Goal: Information Seeking & Learning: Learn about a topic

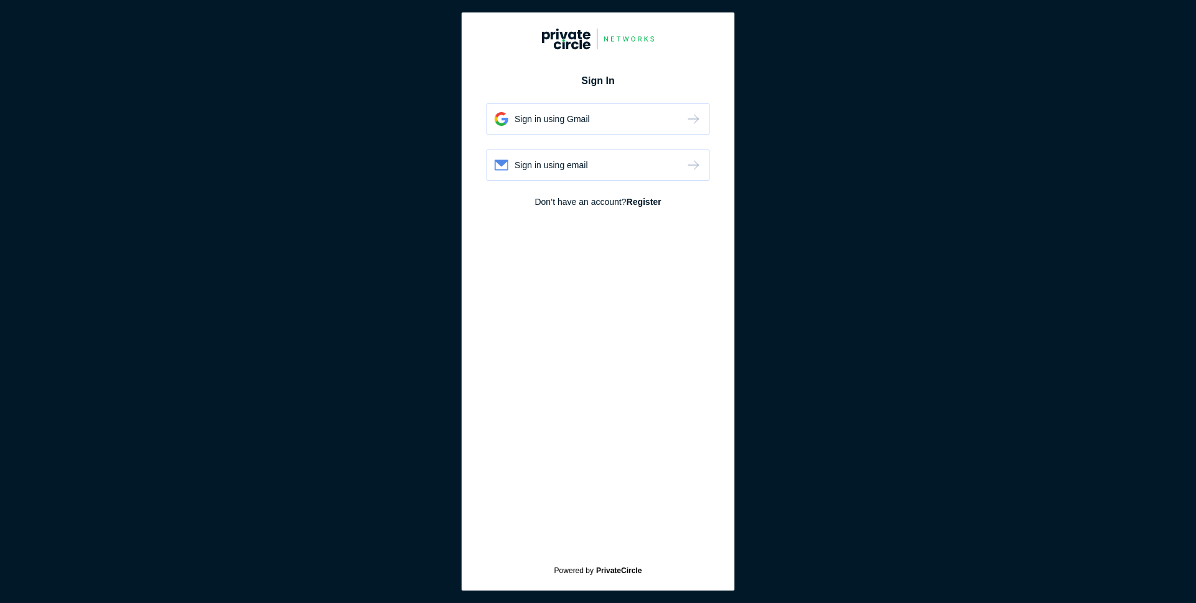
type input "[EMAIL_ADDRESS][DOMAIN_NAME]"
click at [591, 173] on div "Sign in using email" at bounding box center [598, 165] width 223 height 31
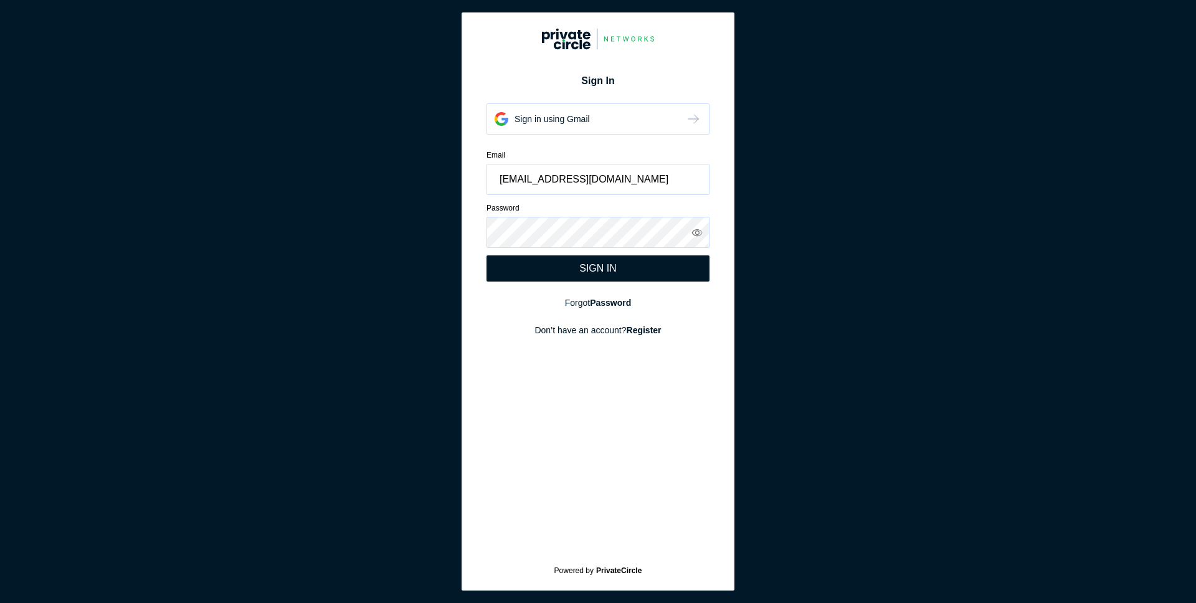
click at [561, 270] on div "SIGN IN" at bounding box center [598, 268] width 223 height 26
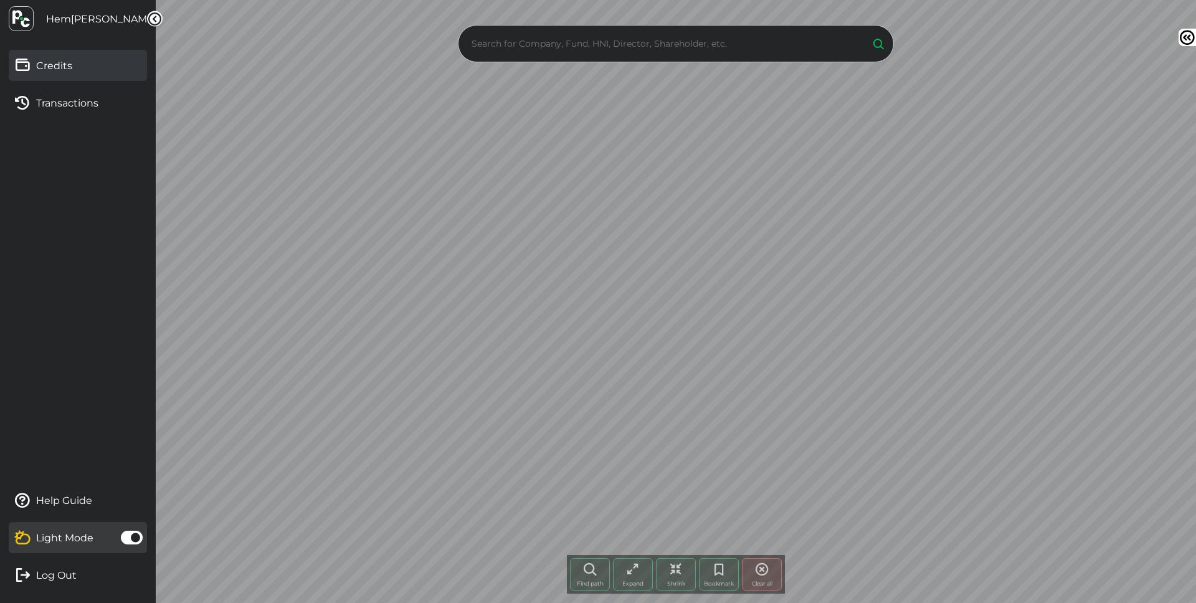
click at [67, 50] on link "Credits" at bounding box center [78, 65] width 138 height 31
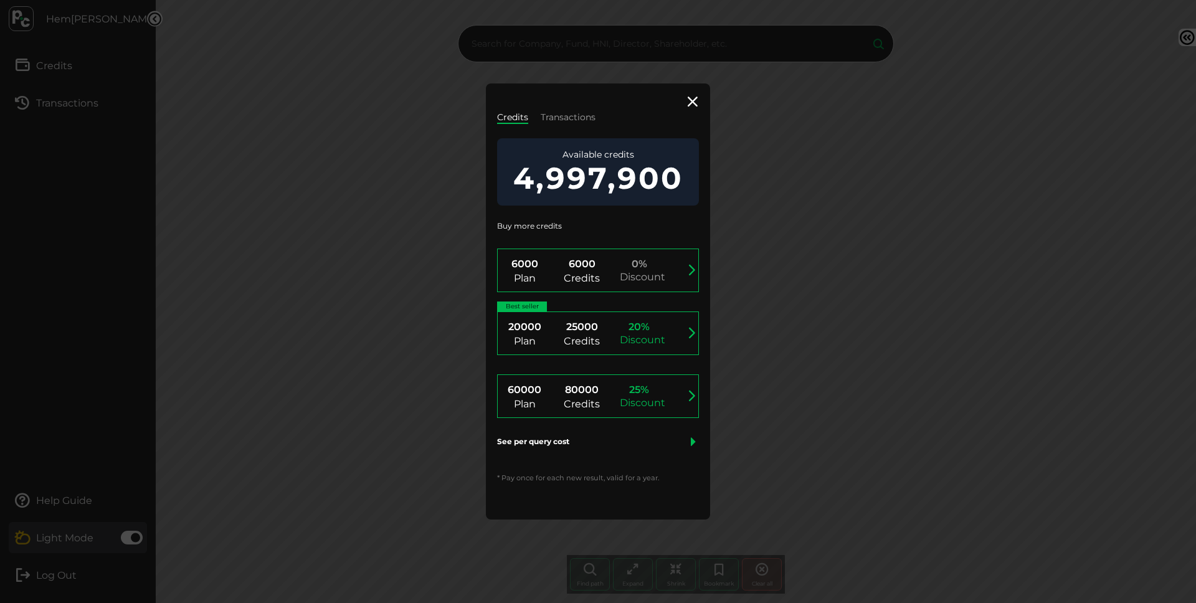
click at [583, 126] on div "Credits Transactions Available credits 4,997,900 Buy more credits 6000 Plan 600…" at bounding box center [598, 301] width 224 height 436
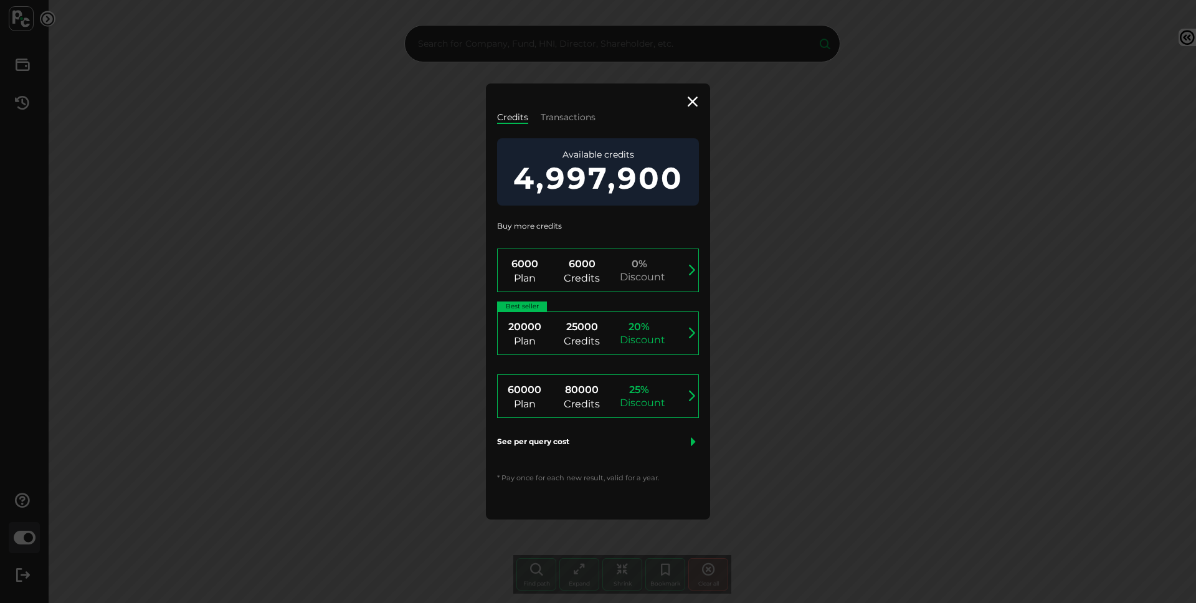
click at [580, 125] on div "Credits Transactions Available credits 4,997,900 Buy more credits 6000 Plan 600…" at bounding box center [598, 301] width 224 height 436
click at [554, 120] on link "Transactions" at bounding box center [568, 117] width 55 height 11
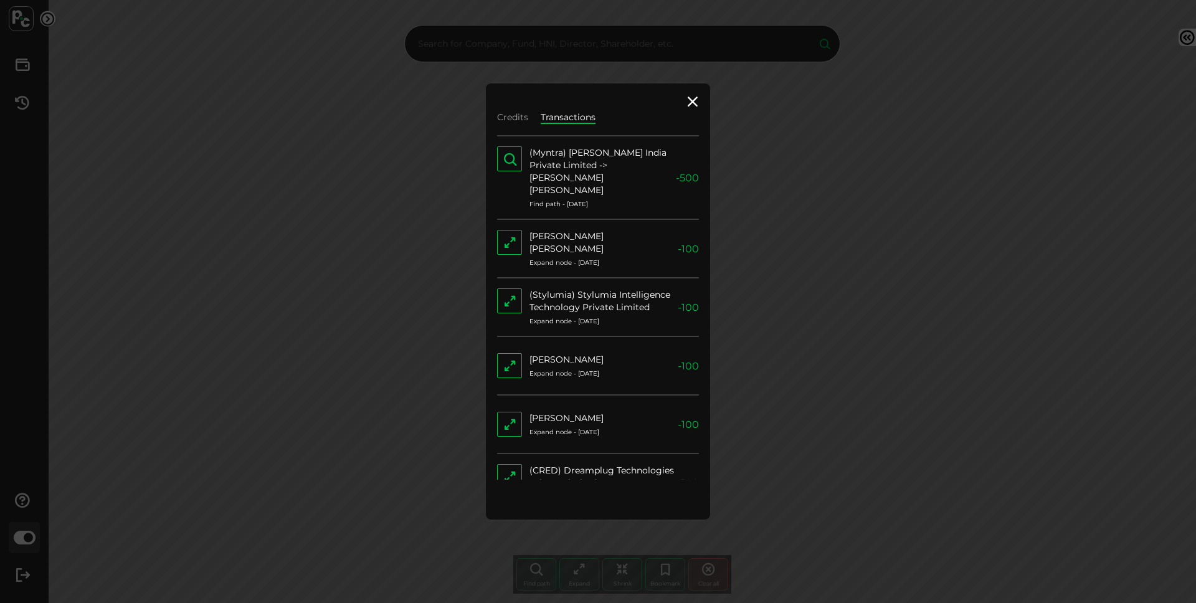
scroll to position [116, 0]
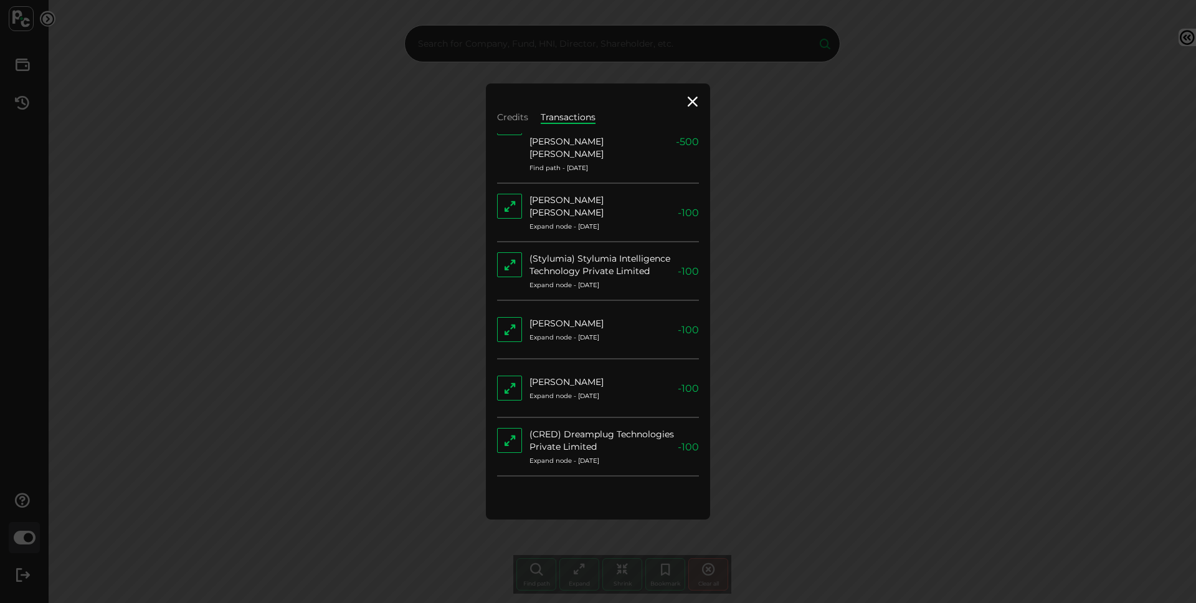
click at [585, 376] on div "[PERSON_NAME]" at bounding box center [567, 382] width 74 height 12
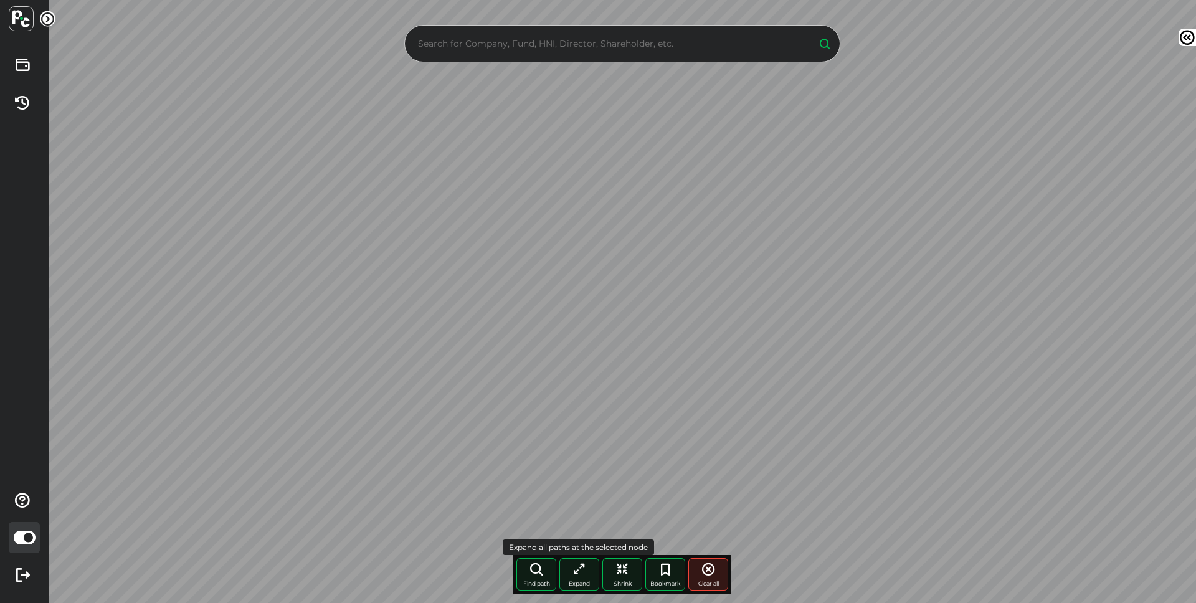
click at [576, 585] on span "Expand" at bounding box center [579, 583] width 21 height 7
click at [30, 533] on span at bounding box center [25, 538] width 22 height 14
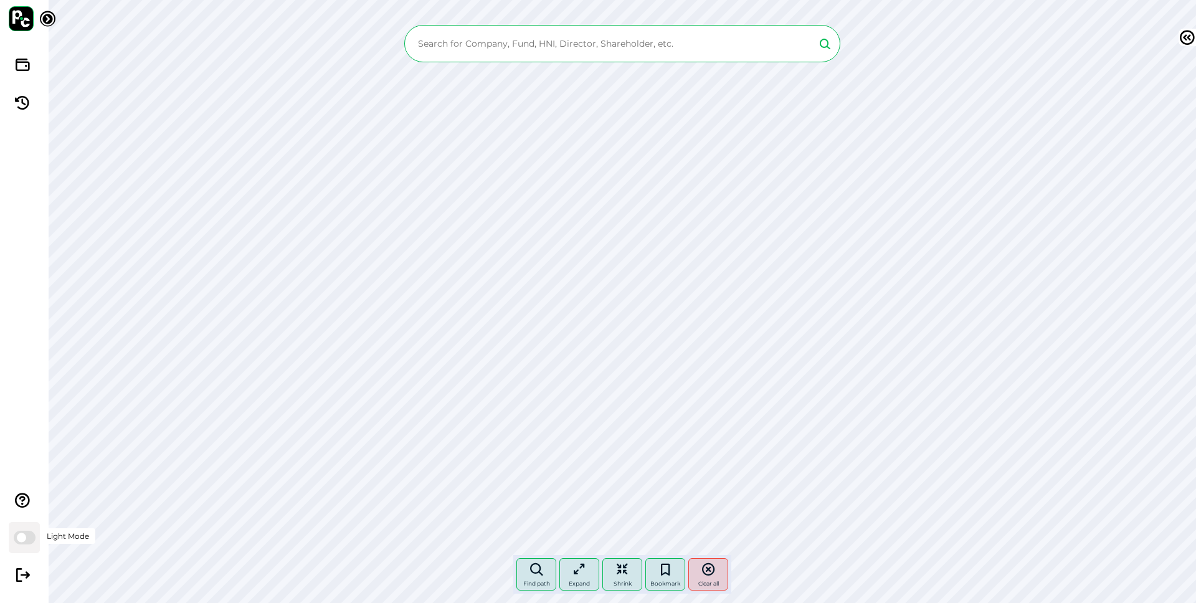
click at [30, 533] on span at bounding box center [25, 538] width 22 height 14
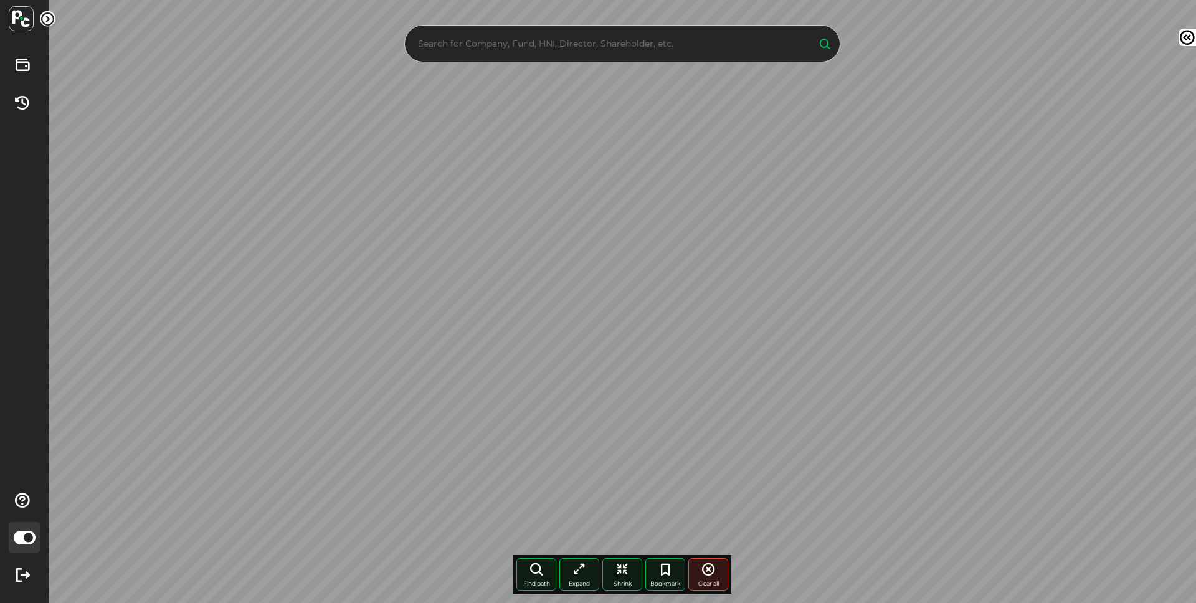
click at [1179, 37] on icon at bounding box center [1187, 37] width 17 height 17
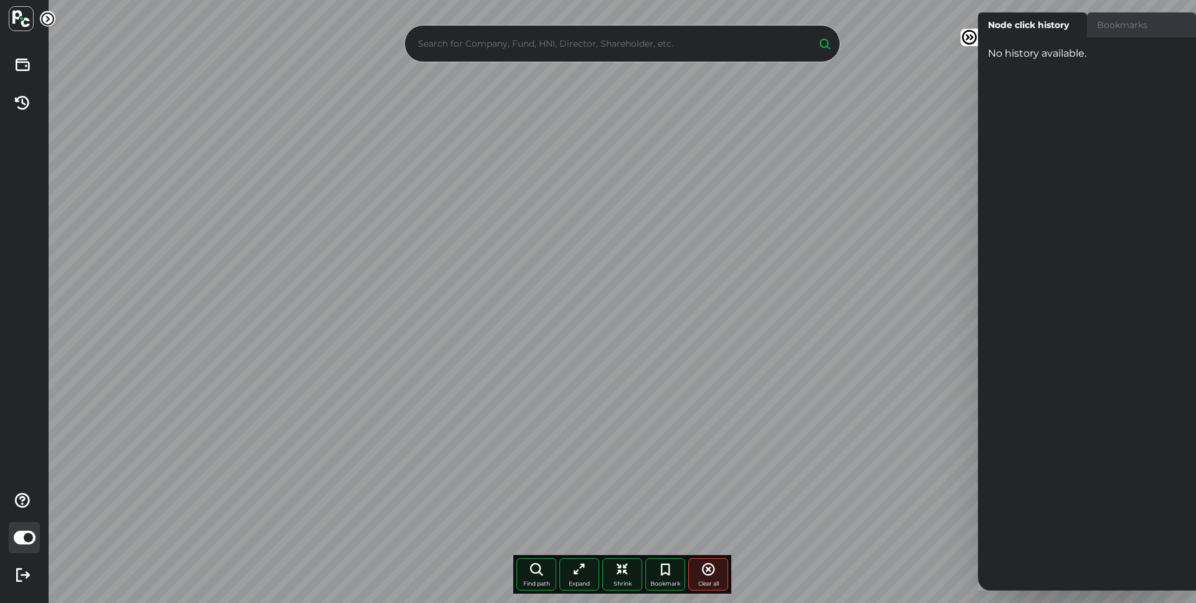
click at [1121, 35] on label "Bookmarks" at bounding box center [1141, 24] width 109 height 25
click at [986, 21] on input "Bookmarks" at bounding box center [982, 16] width 8 height 8
radio input "true"
click at [1031, 32] on label "Node click history" at bounding box center [1032, 24] width 109 height 25
click at [986, 21] on input "Node click history" at bounding box center [982, 16] width 8 height 8
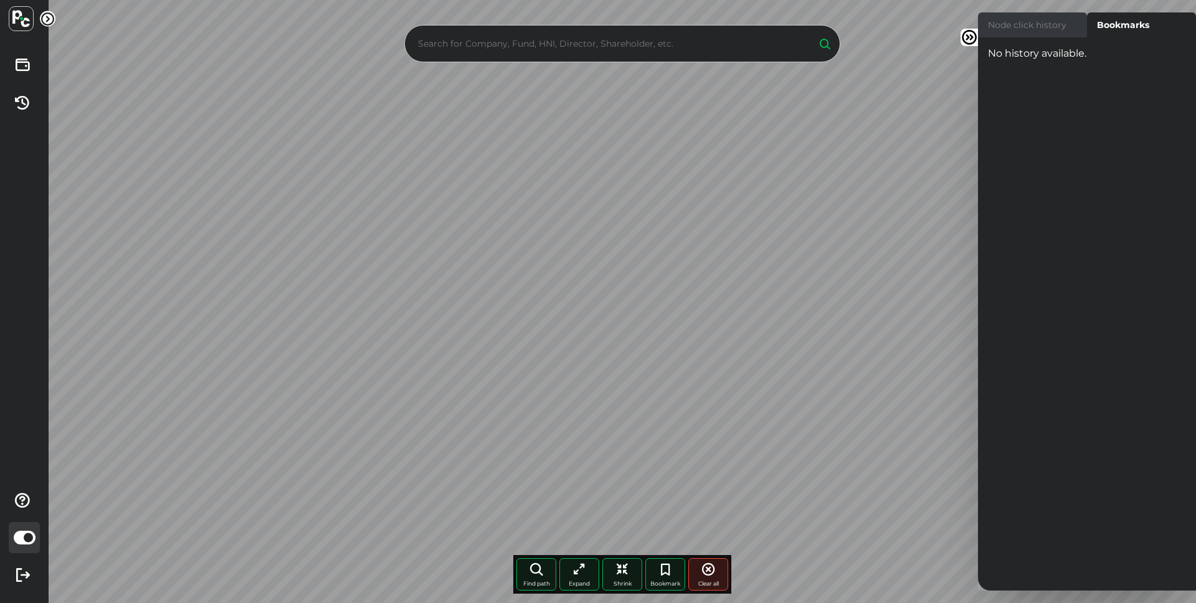
radio input "true"
click at [973, 39] on icon at bounding box center [969, 37] width 17 height 17
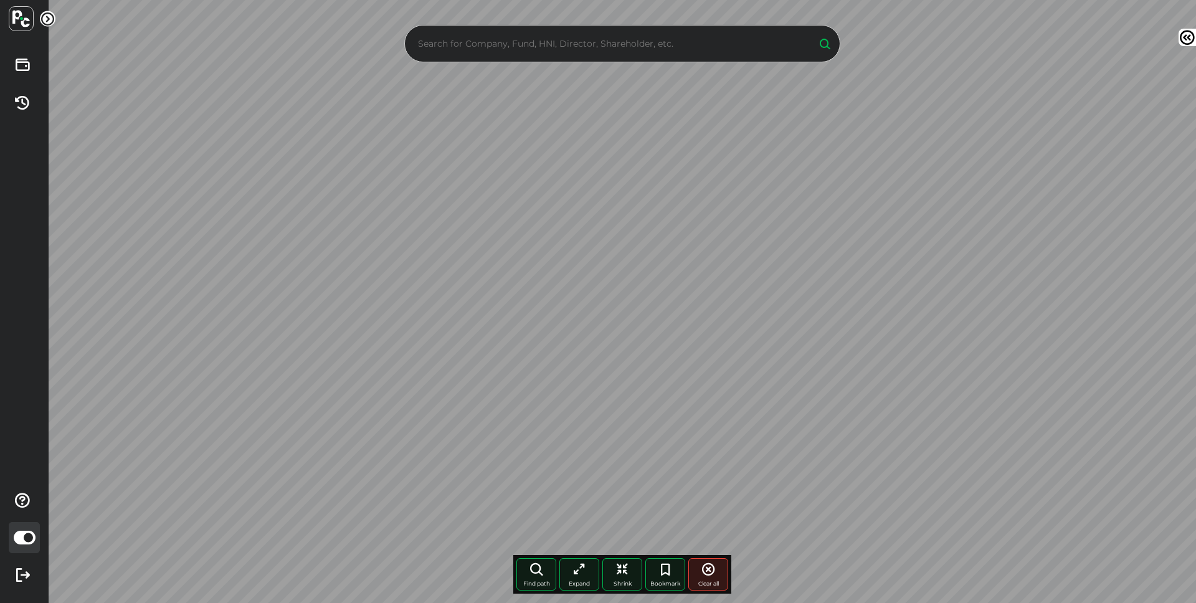
click at [553, 35] on input "text" at bounding box center [610, 43] width 391 height 19
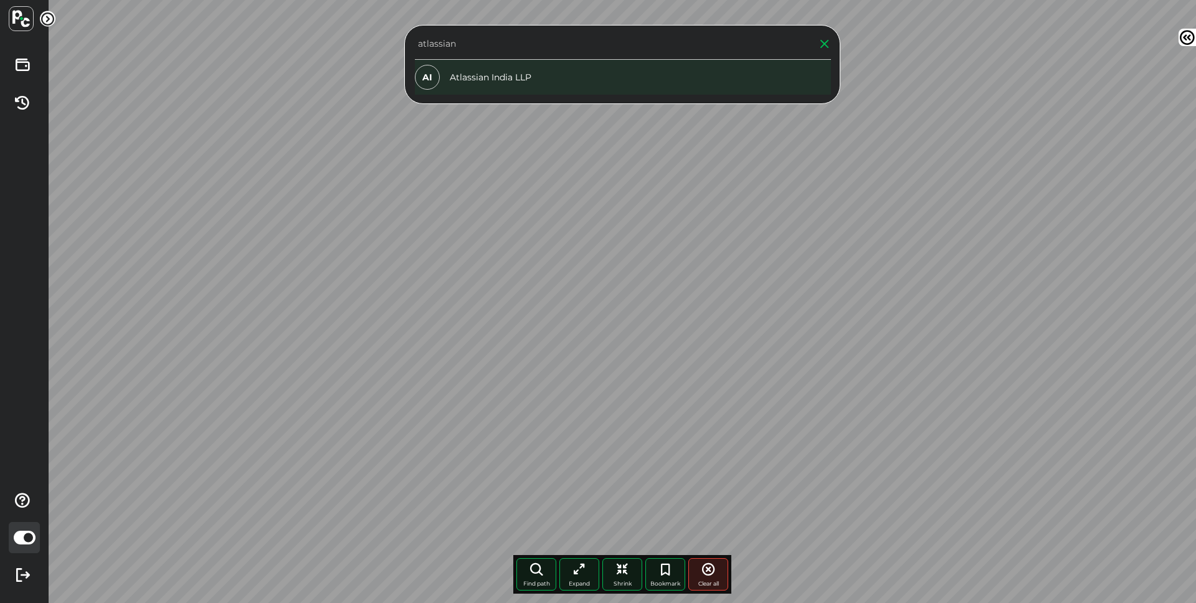
type input "atlassian"
click at [528, 77] on div "AI Atlassian India LLP" at bounding box center [623, 77] width 416 height 35
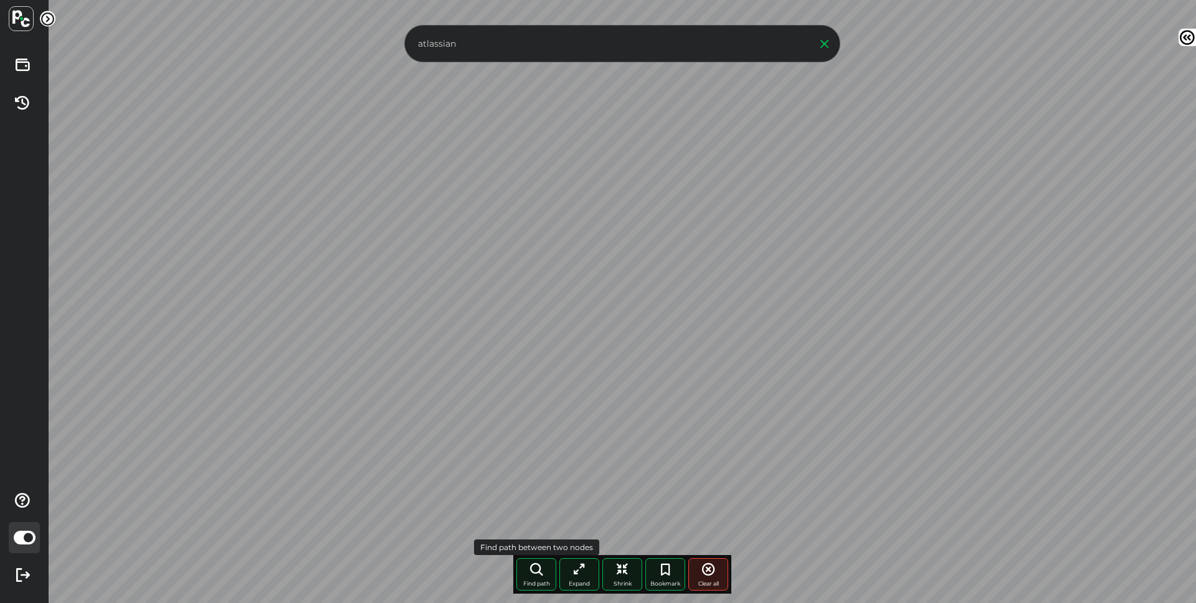
click at [540, 583] on span "Find path" at bounding box center [536, 583] width 27 height 7
click at [565, 580] on span "More paths" at bounding box center [558, 583] width 32 height 7
click at [21, 497] on icon at bounding box center [22, 500] width 27 height 27
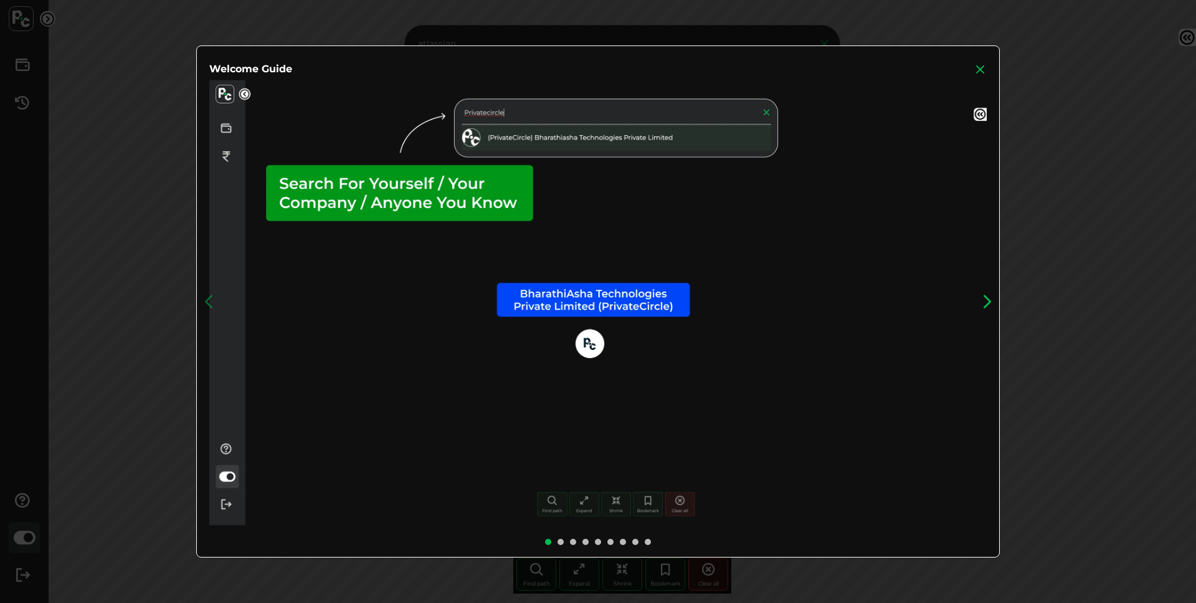
click at [992, 303] on icon at bounding box center [987, 301] width 19 height 19
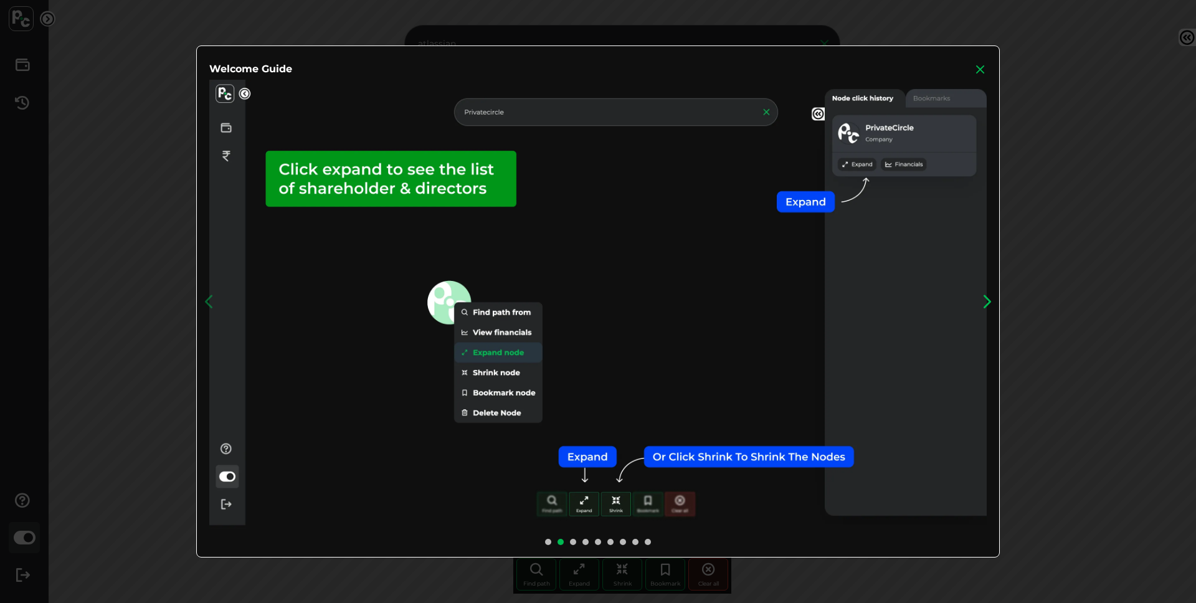
click at [992, 303] on icon at bounding box center [987, 301] width 19 height 19
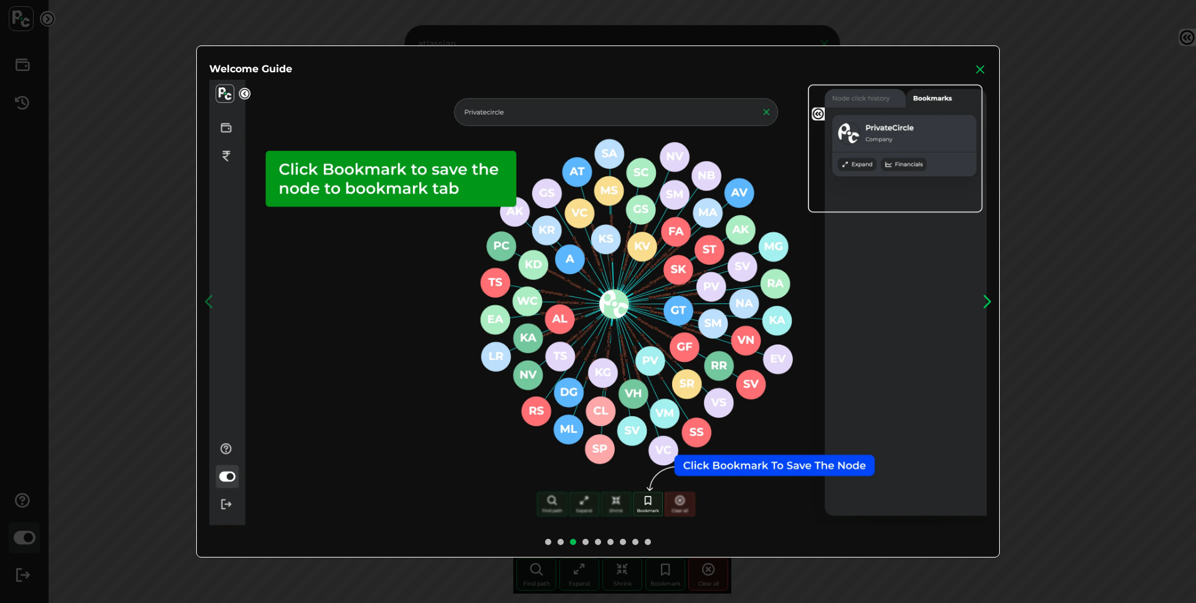
click at [992, 303] on icon at bounding box center [987, 301] width 19 height 19
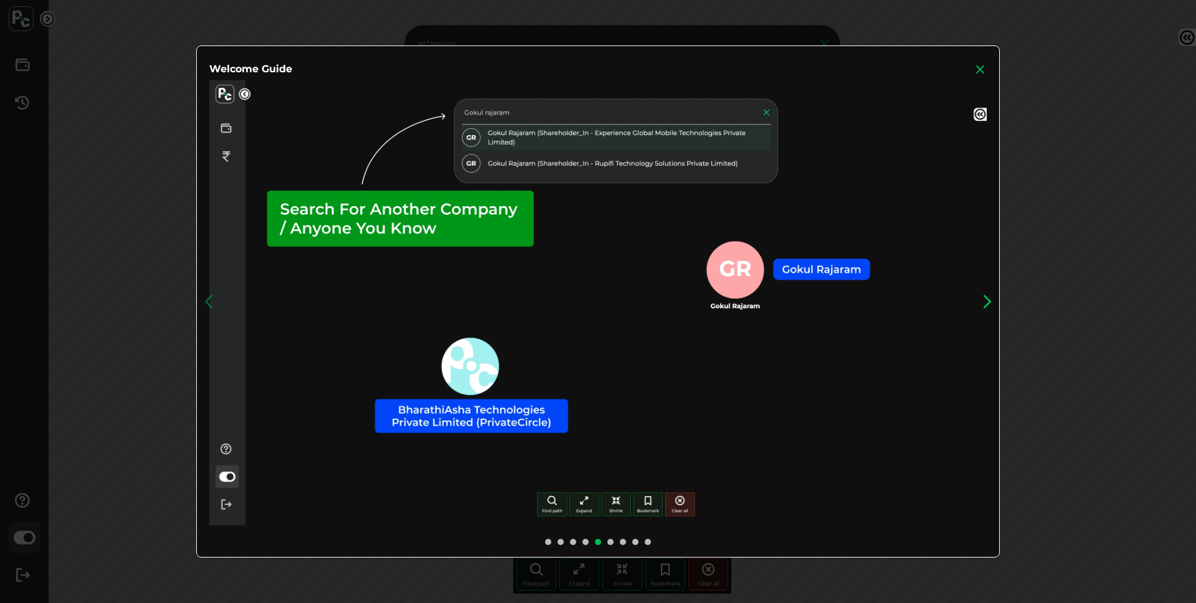
click at [992, 303] on icon at bounding box center [987, 301] width 19 height 19
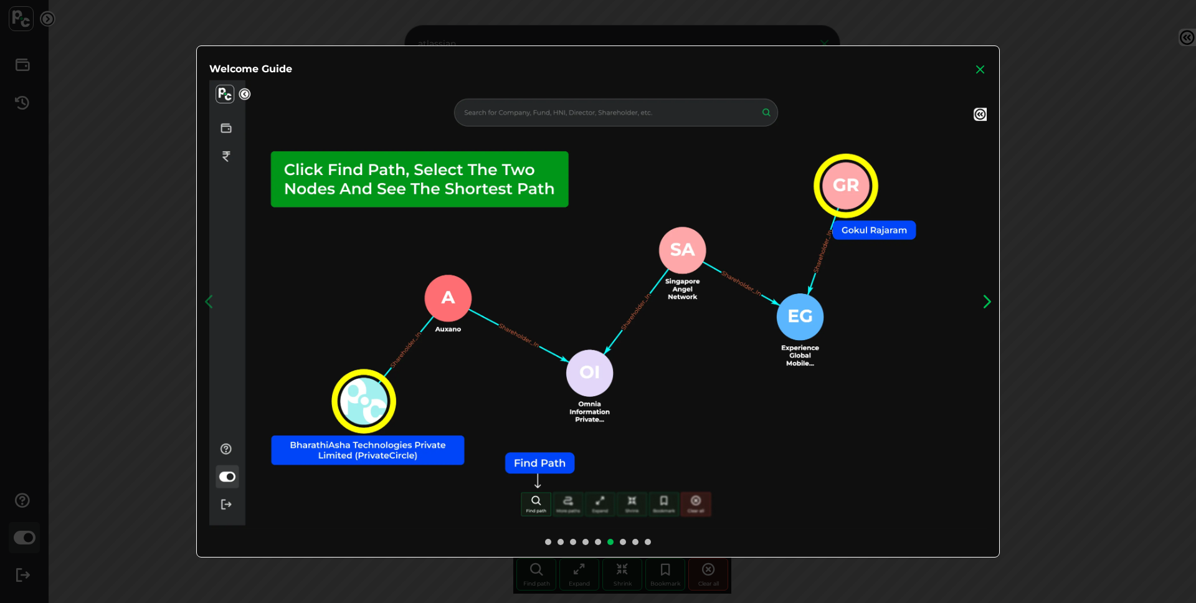
click at [992, 303] on icon at bounding box center [987, 301] width 19 height 19
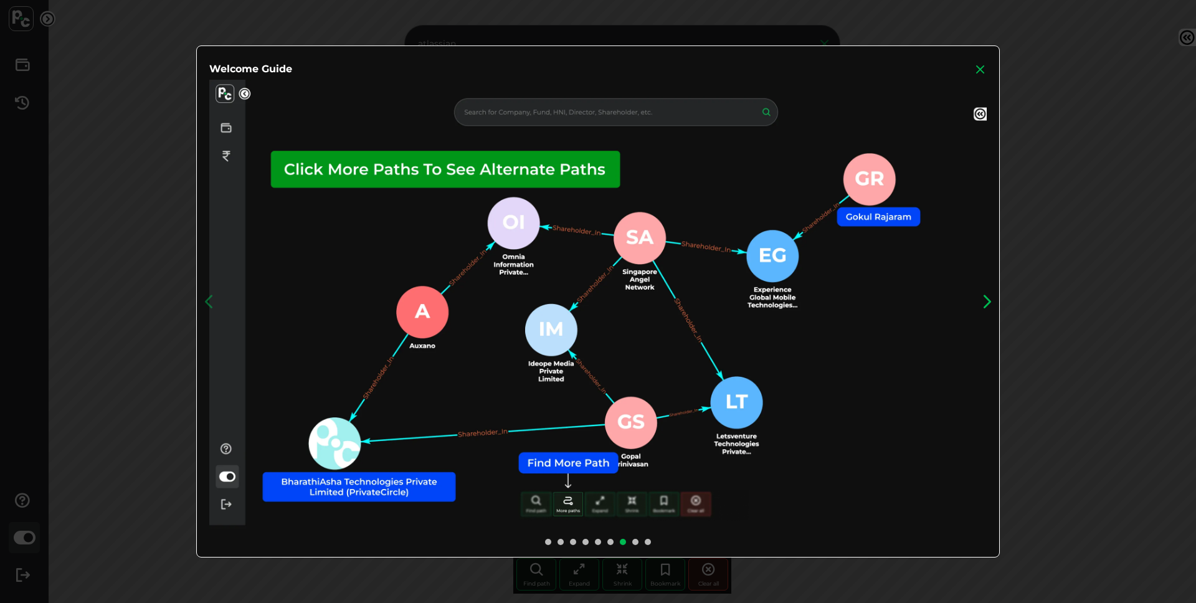
click at [992, 303] on icon at bounding box center [987, 301] width 19 height 19
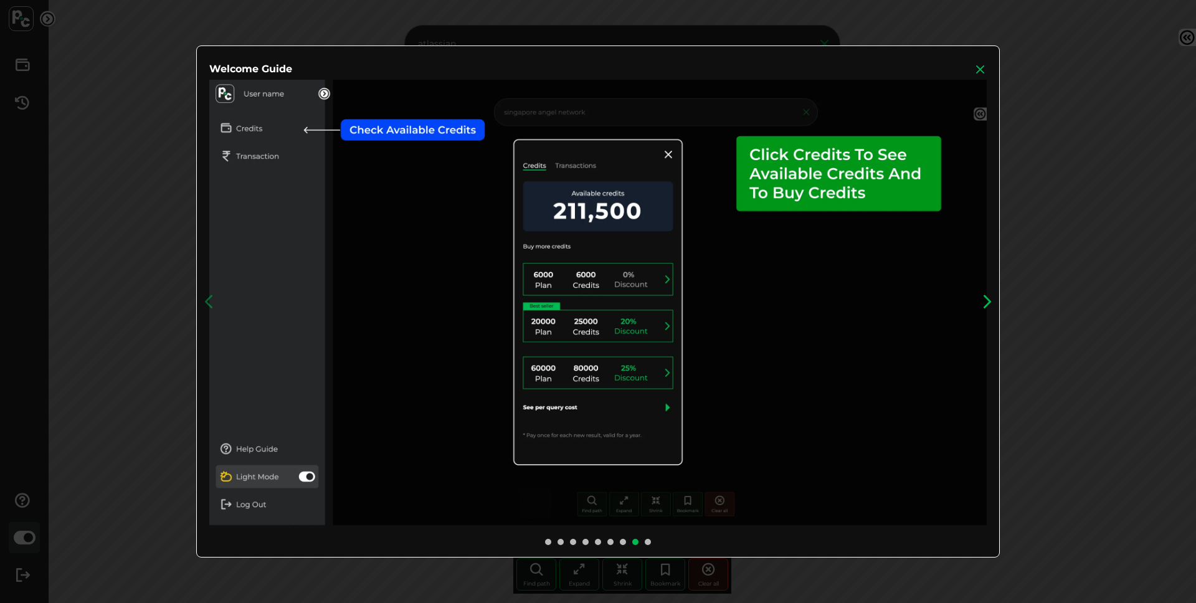
click at [992, 303] on icon at bounding box center [987, 301] width 19 height 19
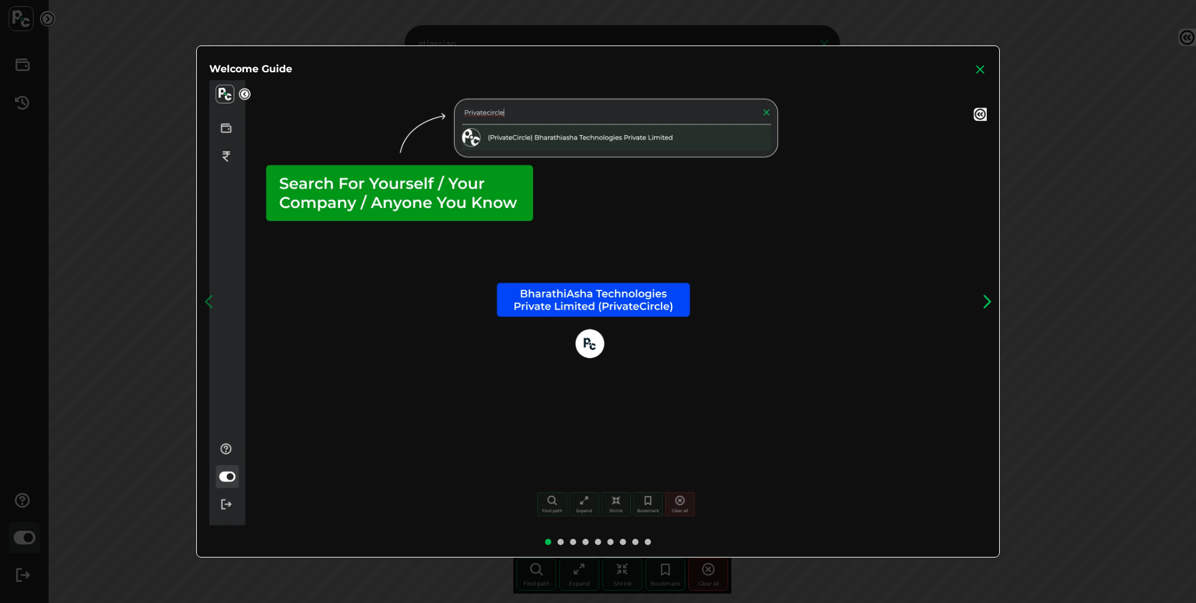
click at [992, 303] on icon at bounding box center [987, 301] width 19 height 19
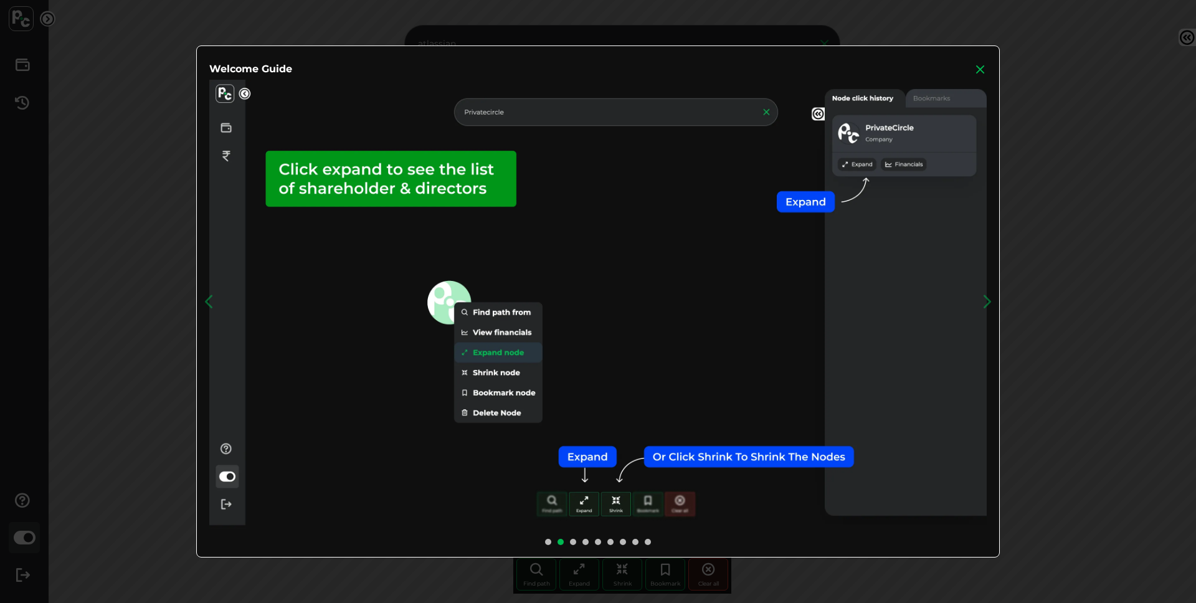
click at [976, 70] on icon at bounding box center [981, 69] width 12 height 12
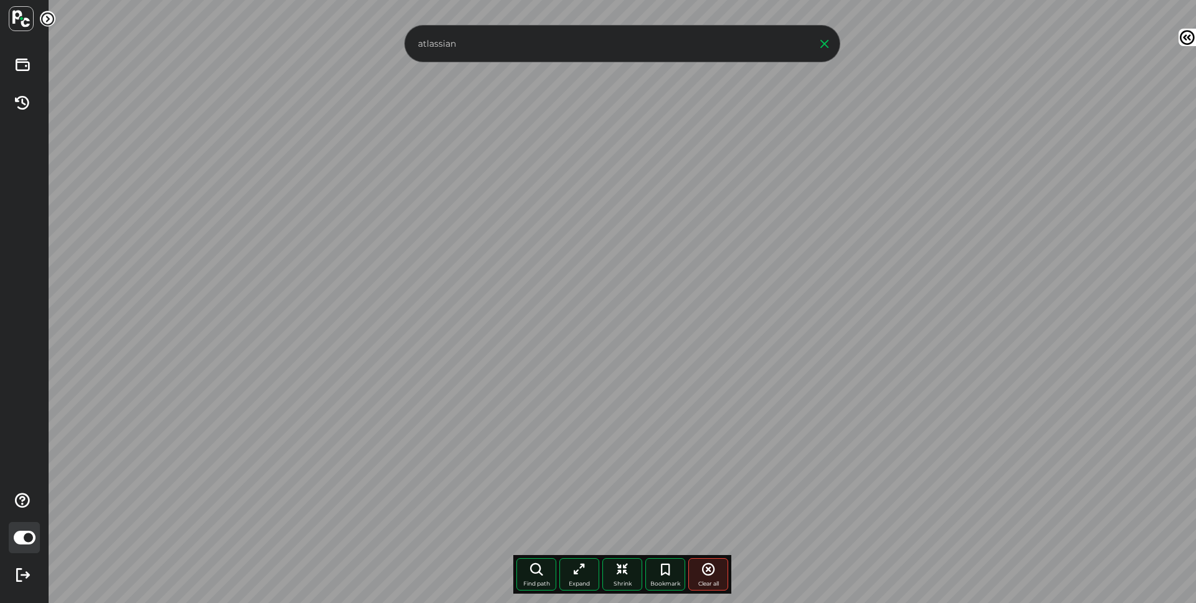
click at [45, 21] on icon at bounding box center [48, 19] width 16 height 16
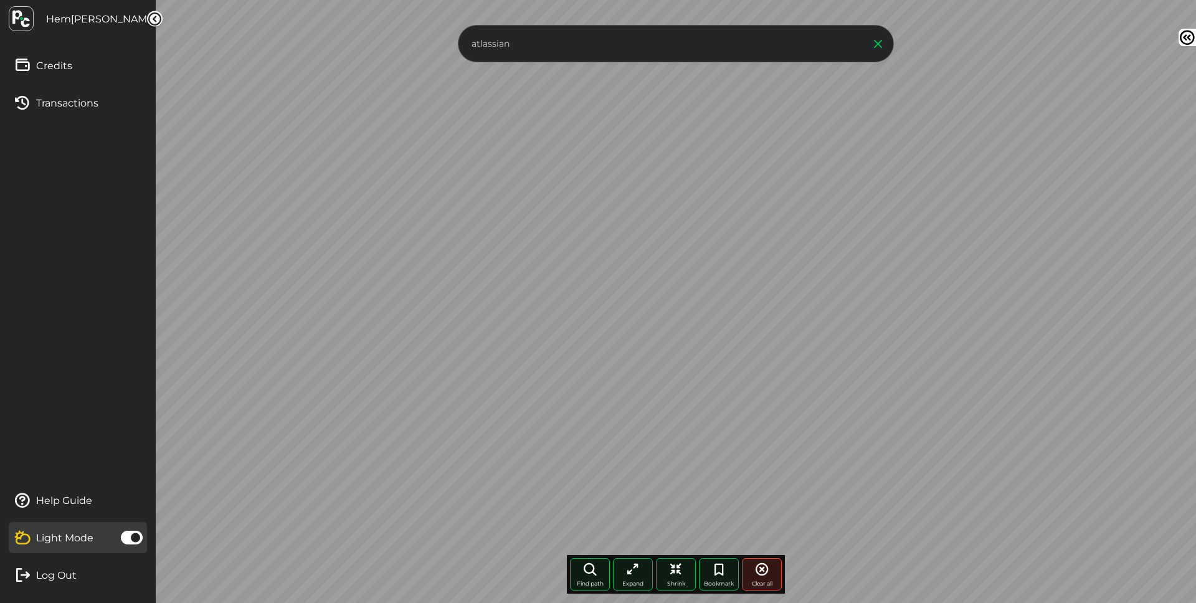
click at [156, 26] on icon at bounding box center [155, 19] width 16 height 16
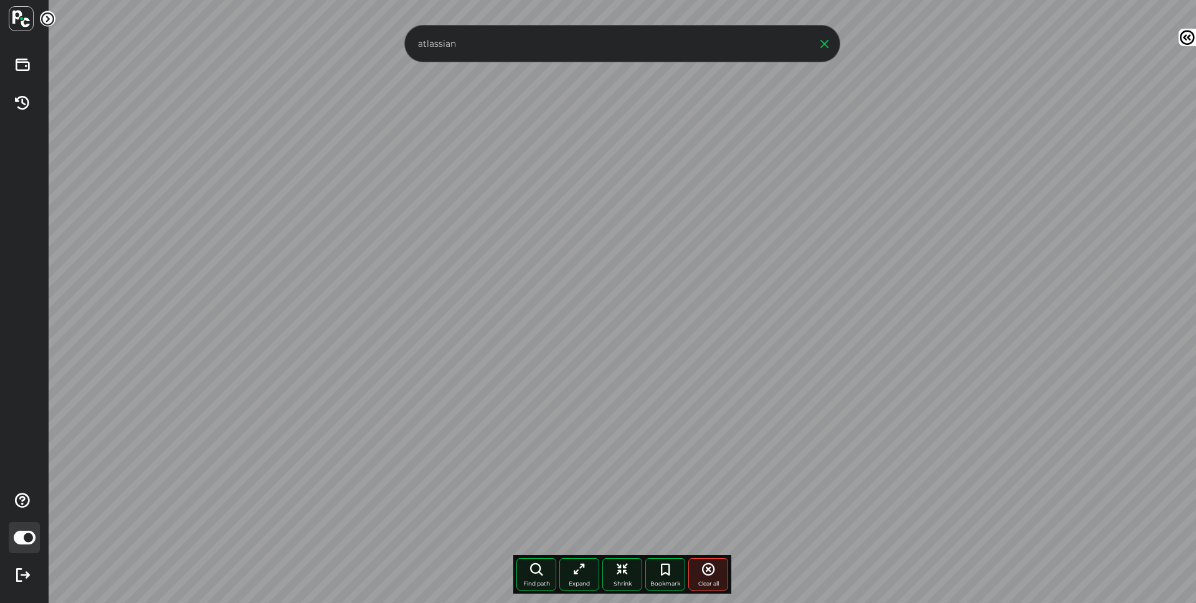
click at [52, 17] on icon at bounding box center [48, 19] width 16 height 16
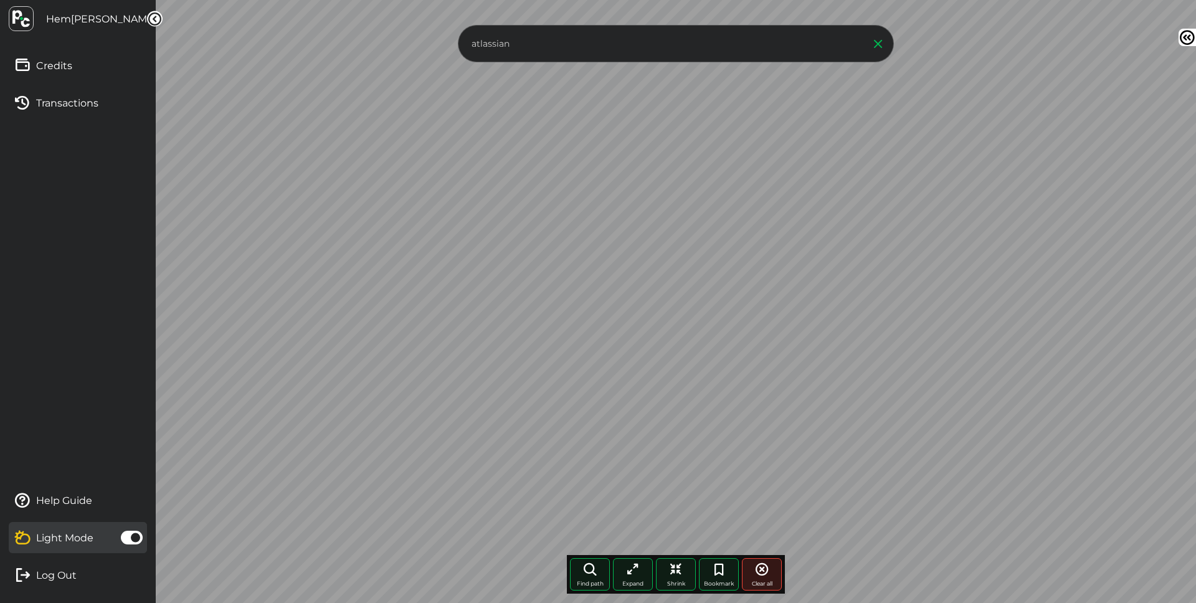
click at [126, 538] on span at bounding box center [132, 538] width 22 height 14
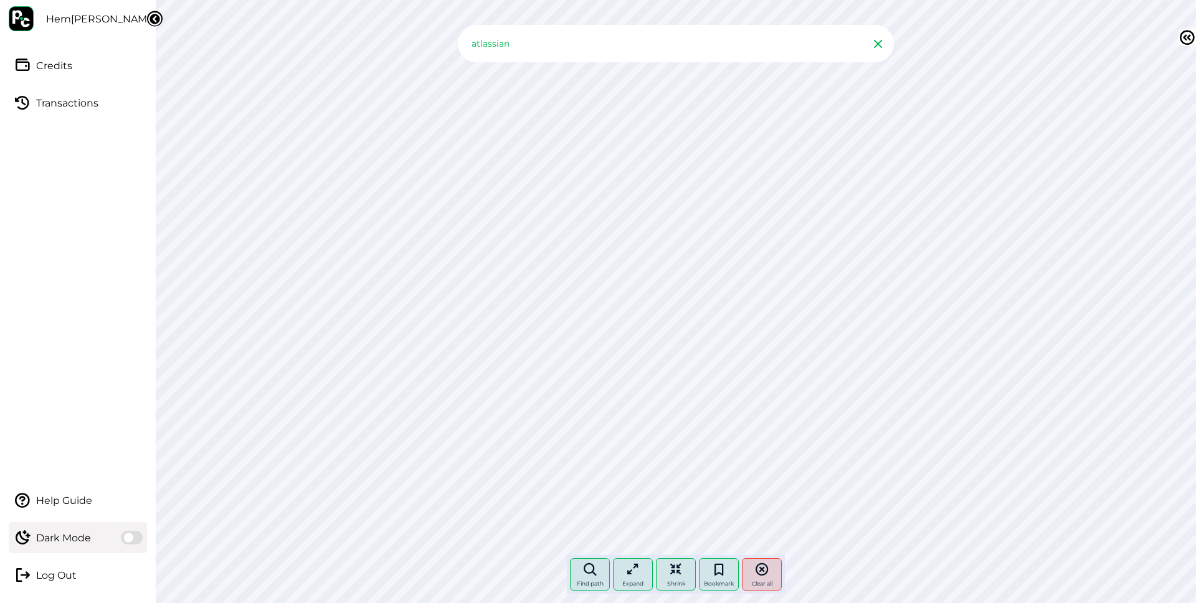
click at [878, 46] on icon at bounding box center [878, 43] width 12 height 12
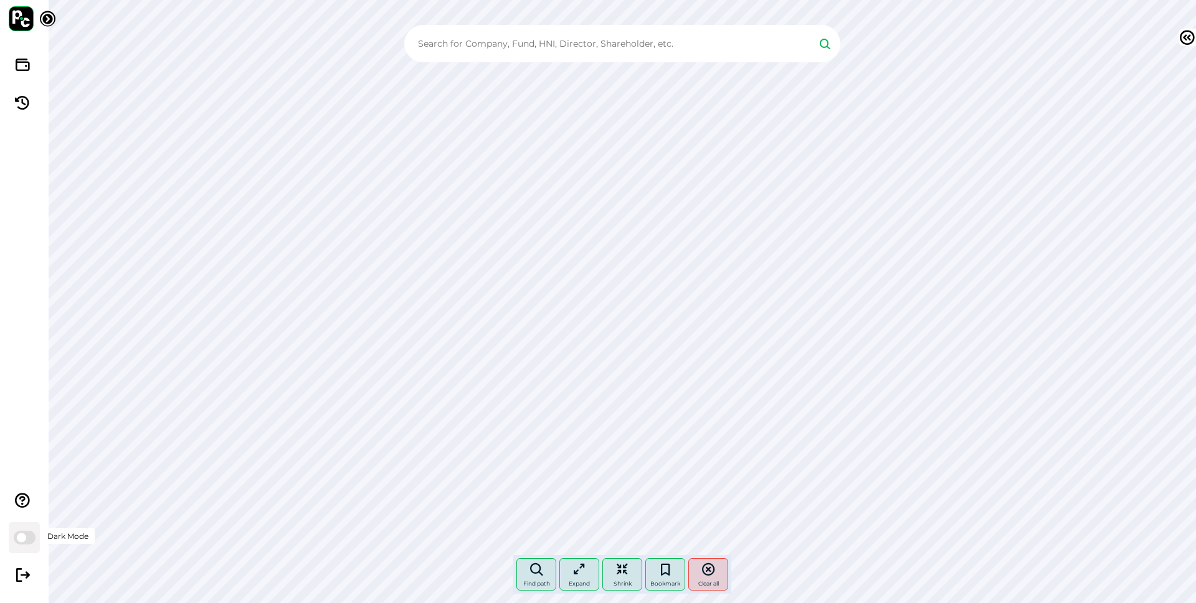
click at [27, 535] on span at bounding box center [25, 538] width 22 height 14
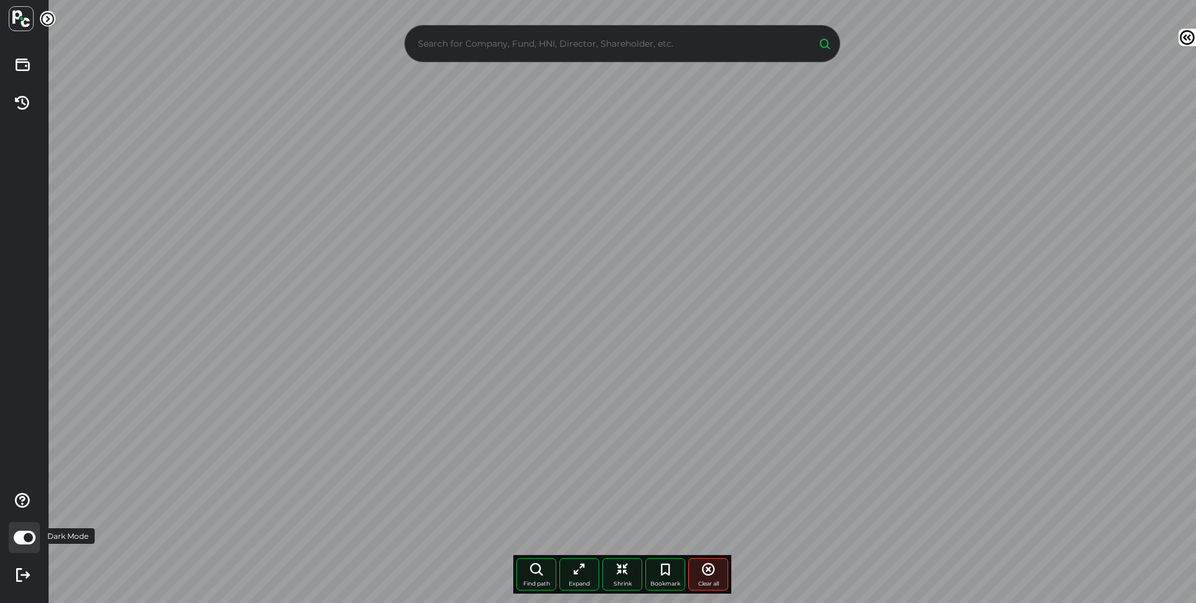
click at [26, 536] on span at bounding box center [25, 538] width 22 height 14
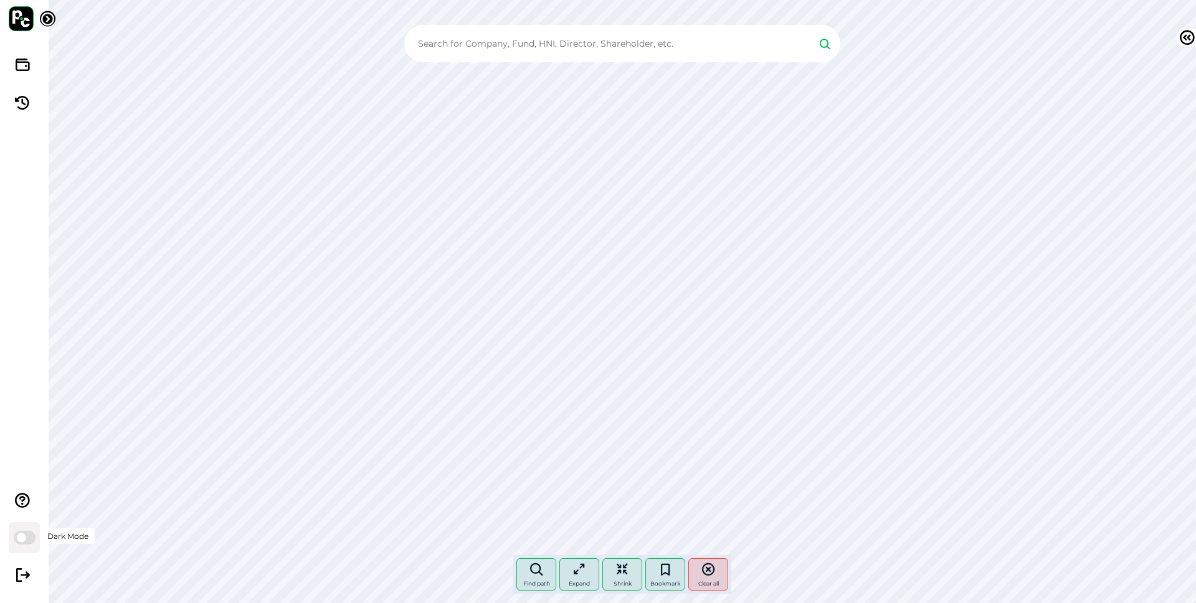
click at [26, 536] on span at bounding box center [25, 538] width 22 height 14
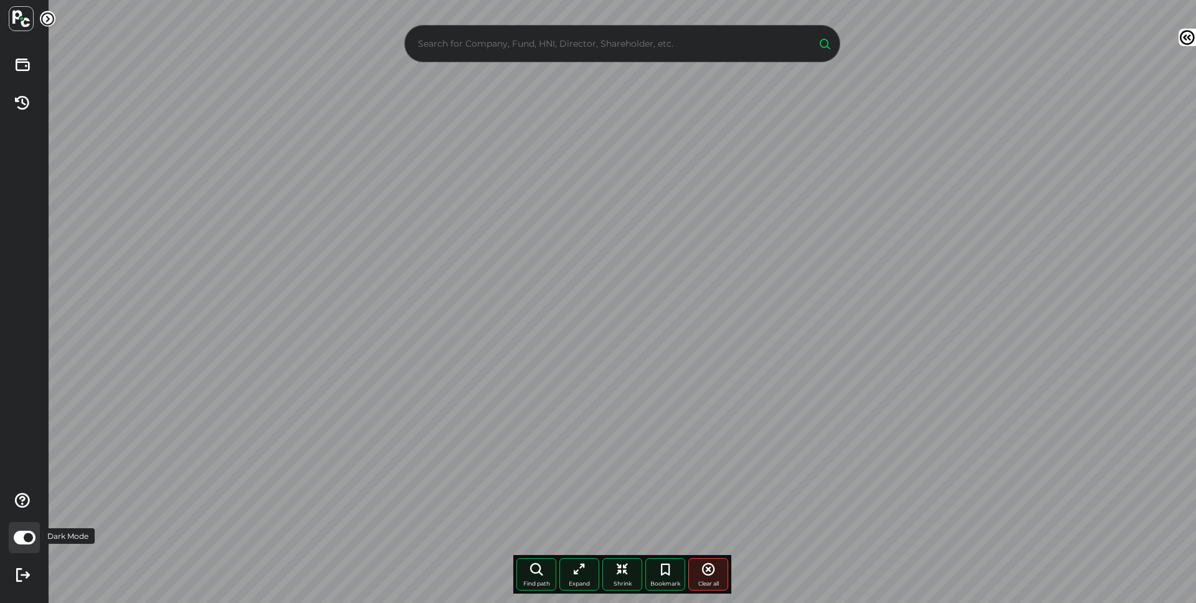
click at [26, 536] on span at bounding box center [25, 538] width 22 height 14
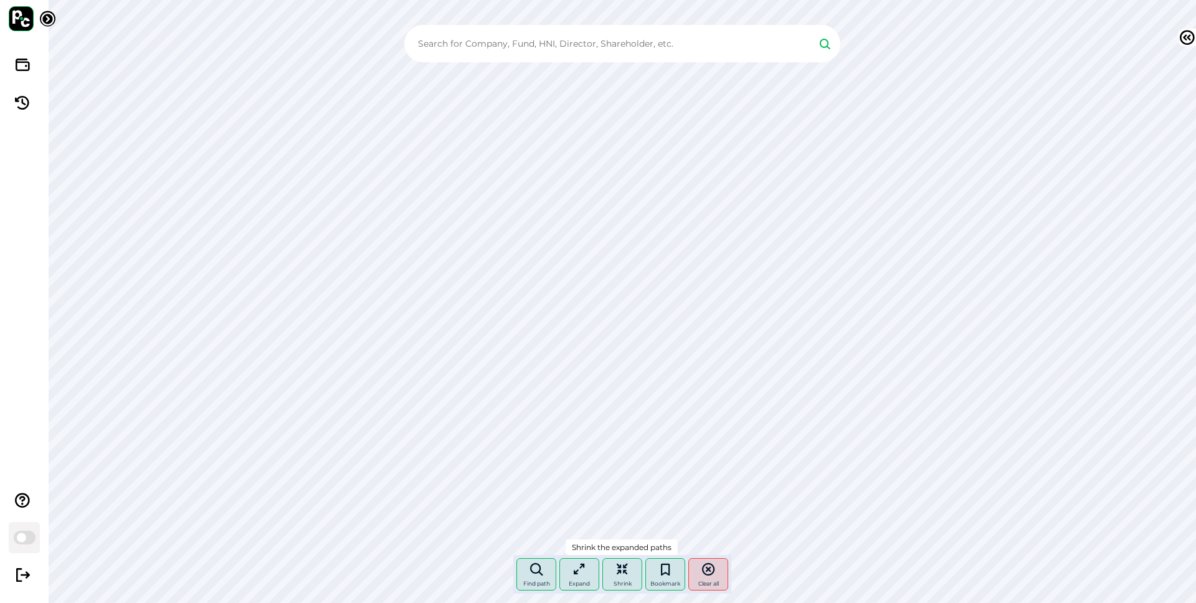
click at [616, 578] on div "Shrink" at bounding box center [623, 574] width 40 height 32
click at [24, 538] on span at bounding box center [25, 538] width 22 height 14
